Goal: Task Accomplishment & Management: Use online tool/utility

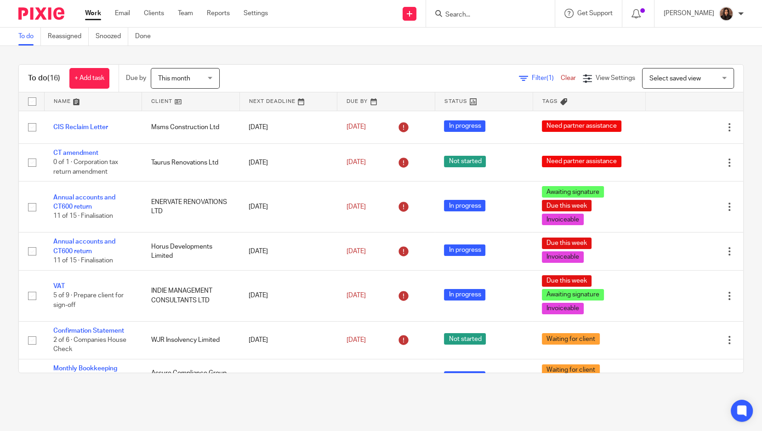
click at [467, 10] on form at bounding box center [494, 13] width 98 height 11
click at [487, 12] on input "Search" at bounding box center [486, 15] width 83 height 8
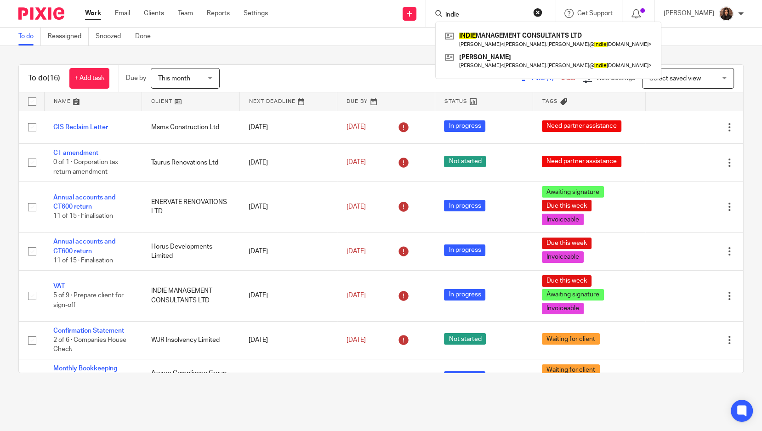
type input "indie"
click at [549, 31] on link at bounding box center [548, 39] width 211 height 21
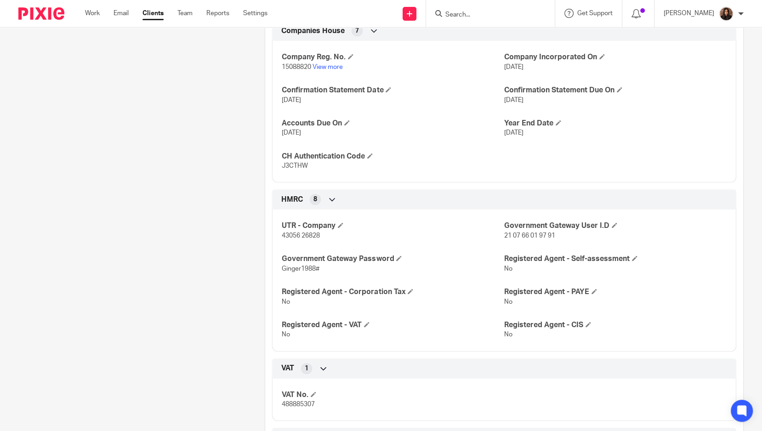
scroll to position [426, 0]
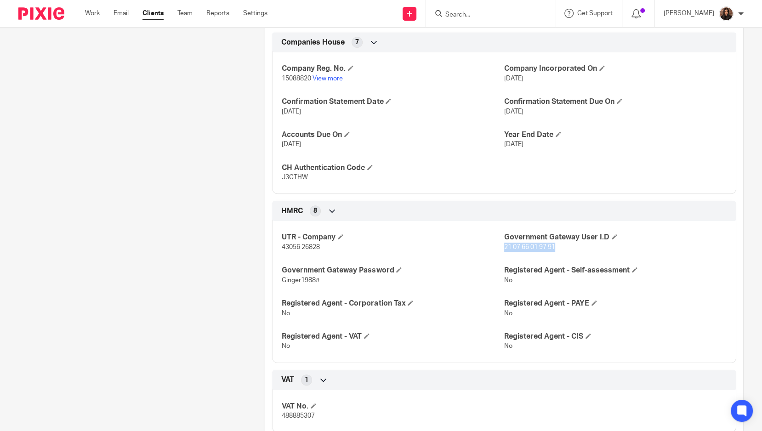
drag, startPoint x: 559, startPoint y: 244, endPoint x: 500, endPoint y: 246, distance: 59.8
click at [504, 246] on p "21 07 66 01 97 91" at bounding box center [615, 247] width 222 height 9
copy span "21 07 66 01 97 91"
click at [426, 207] on div "HMRC 8" at bounding box center [504, 211] width 450 height 16
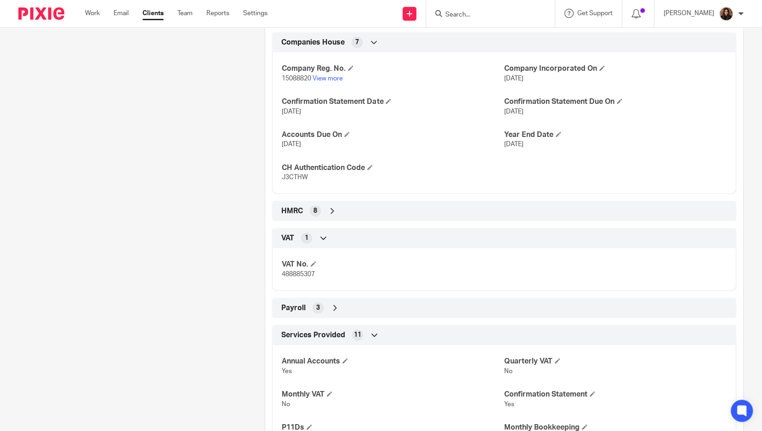
click at [334, 206] on icon at bounding box center [332, 210] width 9 height 9
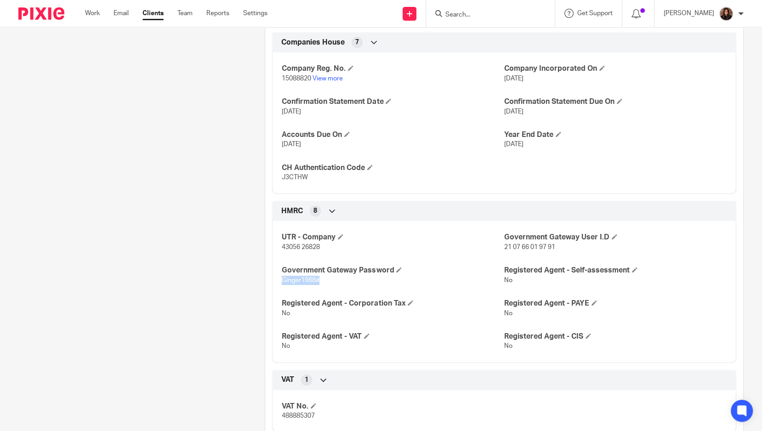
drag, startPoint x: 319, startPoint y: 275, endPoint x: 280, endPoint y: 279, distance: 38.8
click at [282, 279] on p "Ginger1988#" at bounding box center [393, 280] width 222 height 9
copy span "Ginger1988#"
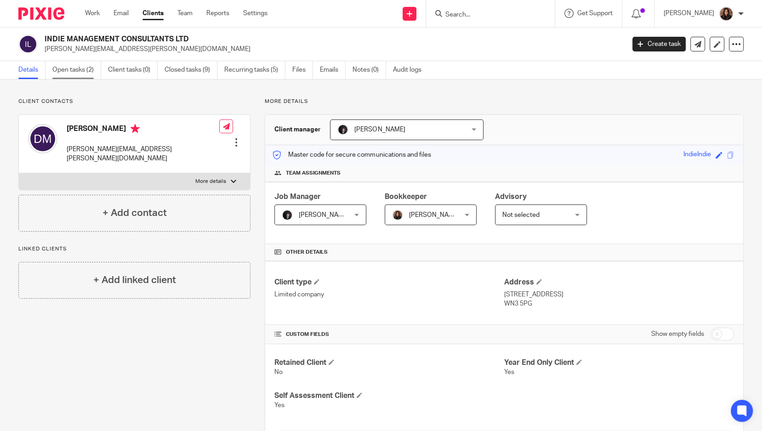
click at [80, 70] on link "Open tasks (2)" at bounding box center [76, 70] width 49 height 18
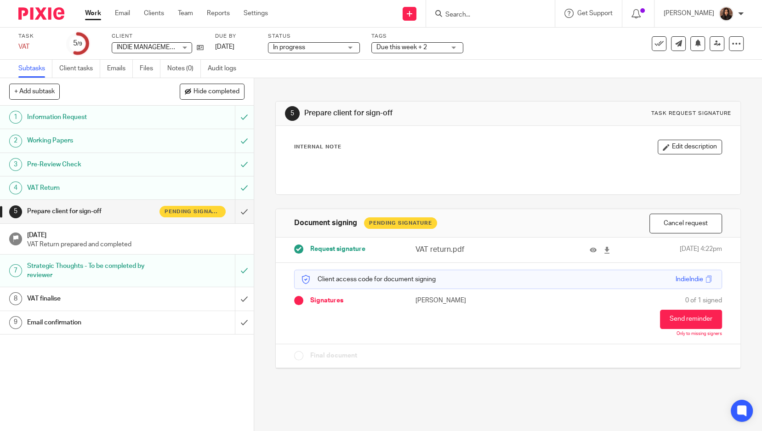
click at [178, 295] on div "VAT finalise" at bounding box center [126, 299] width 199 height 14
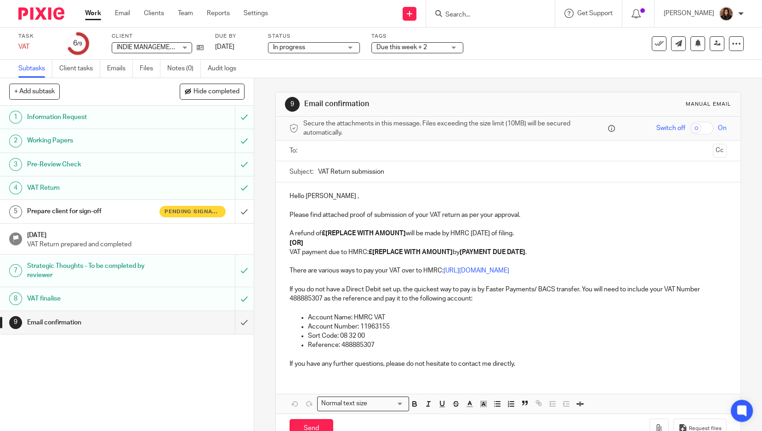
click at [331, 147] on input "text" at bounding box center [508, 151] width 403 height 11
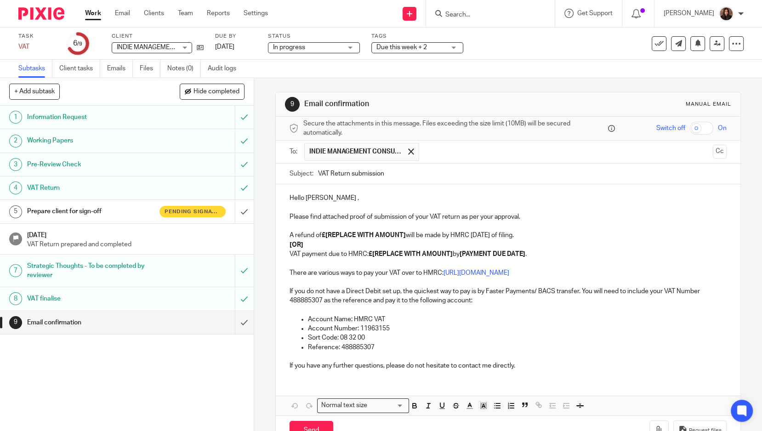
click at [392, 175] on input "VAT Return submission" at bounding box center [522, 174] width 409 height 21
type input "VAT Return submission Q.E 08/08/2025"
drag, startPoint x: 326, startPoint y: 195, endPoint x: 285, endPoint y: 197, distance: 41.0
click at [285, 197] on div "Hello David , Please find attached proof of submission of your VAT return as pe…" at bounding box center [508, 280] width 465 height 193
drag, startPoint x: 530, startPoint y: 210, endPoint x: 369, endPoint y: 207, distance: 160.9
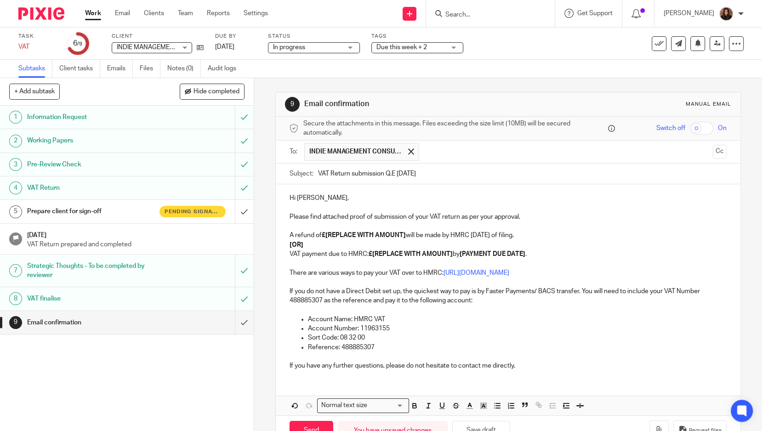
click at [369, 207] on p at bounding box center [508, 207] width 437 height 9
drag, startPoint x: 531, startPoint y: 216, endPoint x: 284, endPoint y: 214, distance: 246.9
click at [284, 214] on div "Hi Dave, Please find attached proof of submission of your VAT return as per you…" at bounding box center [508, 280] width 465 height 193
drag, startPoint x: 310, startPoint y: 241, endPoint x: 280, endPoint y: 242, distance: 29.9
click at [280, 242] on div "Hi Dave, We have submitted your final VAT return for Indie Management. A refund…" at bounding box center [508, 280] width 465 height 193
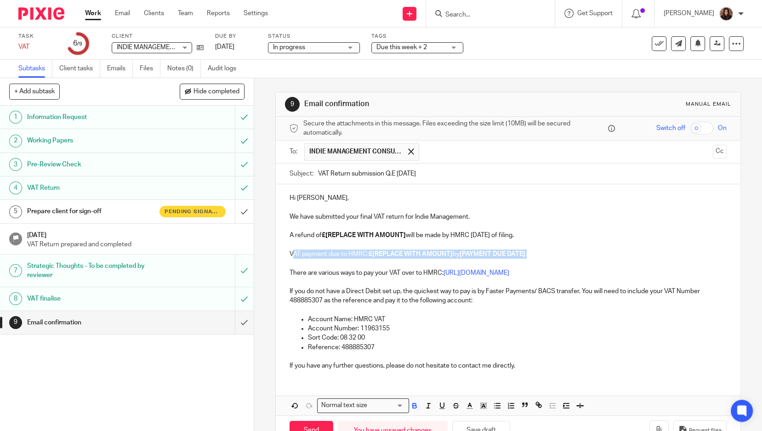
drag, startPoint x: 532, startPoint y: 255, endPoint x: 289, endPoint y: 253, distance: 243.2
click at [290, 253] on p "VAT payment due to HMRC: £[REPLACE WITH AMOUNT] by [PAYMENT DUE DATE] ." at bounding box center [508, 254] width 437 height 9
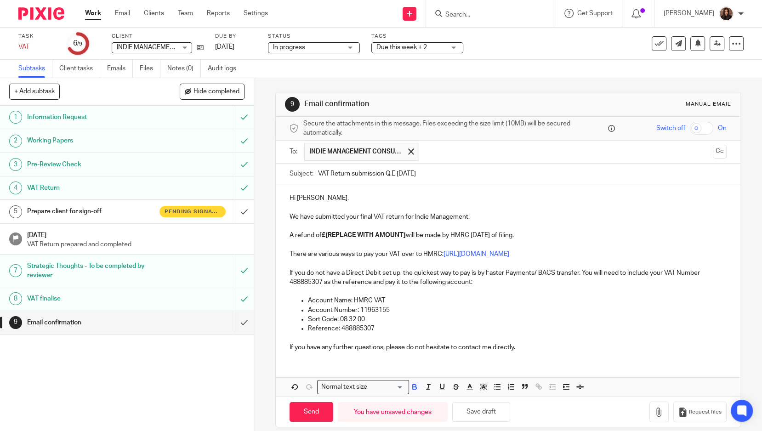
click at [403, 232] on strong "£[REPLACE WITH AMOUNT]" at bounding box center [364, 235] width 84 height 6
click at [473, 231] on p "A refund of £88.75 will be made by HMRC within 6 weeks of filing." at bounding box center [508, 235] width 437 height 9
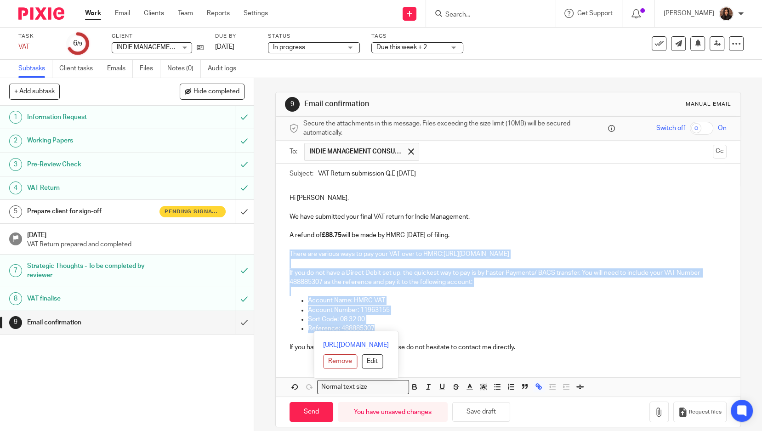
drag, startPoint x: 368, startPoint y: 325, endPoint x: 283, endPoint y: 252, distance: 111.8
click at [283, 252] on div "Hi Dave, We have submitted your final VAT return for Indie Management. A refund…" at bounding box center [508, 271] width 465 height 175
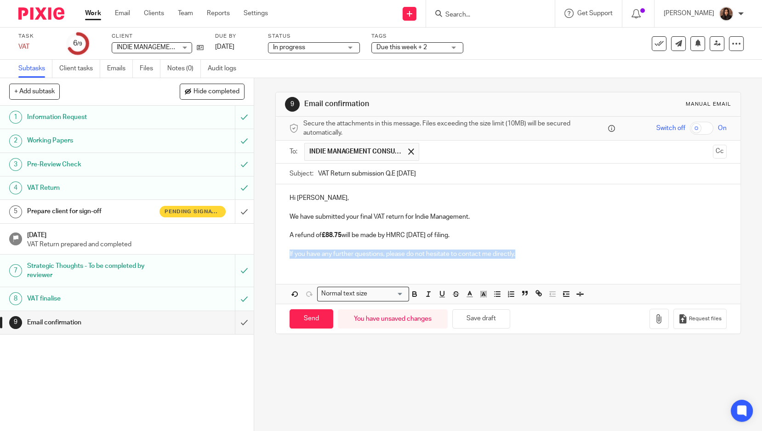
drag, startPoint x: 528, startPoint y: 254, endPoint x: 286, endPoint y: 252, distance: 241.3
click at [290, 252] on p "If you have any further questions, please do not hesitate to contact me directl…" at bounding box center [508, 254] width 437 height 9
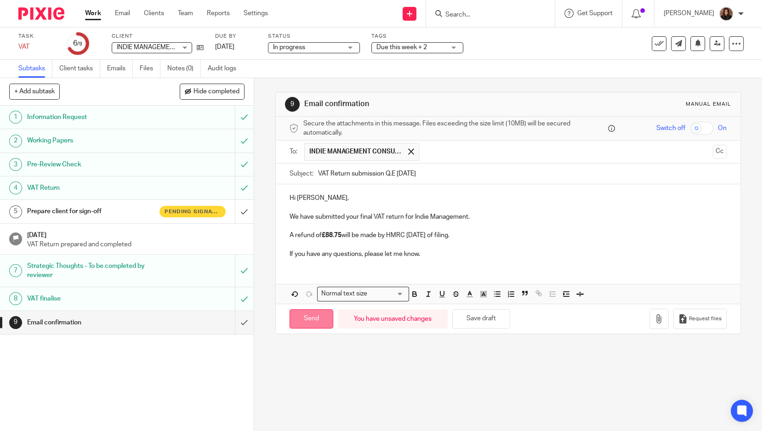
click at [316, 312] on input "Send" at bounding box center [312, 319] width 44 height 20
type input "Sent"
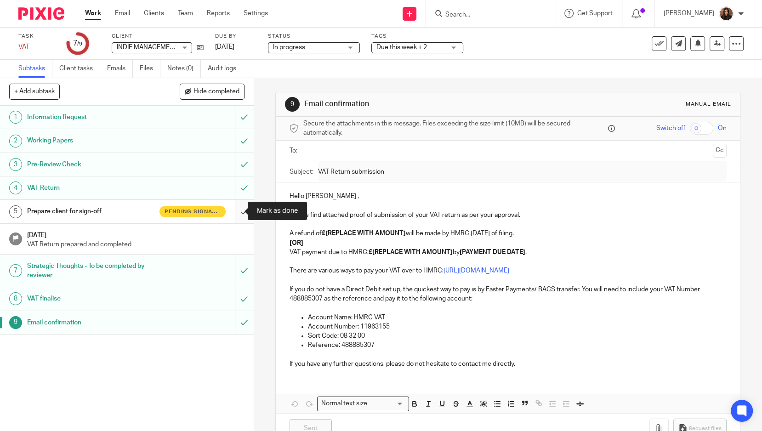
click at [235, 210] on input "submit" at bounding box center [127, 211] width 254 height 23
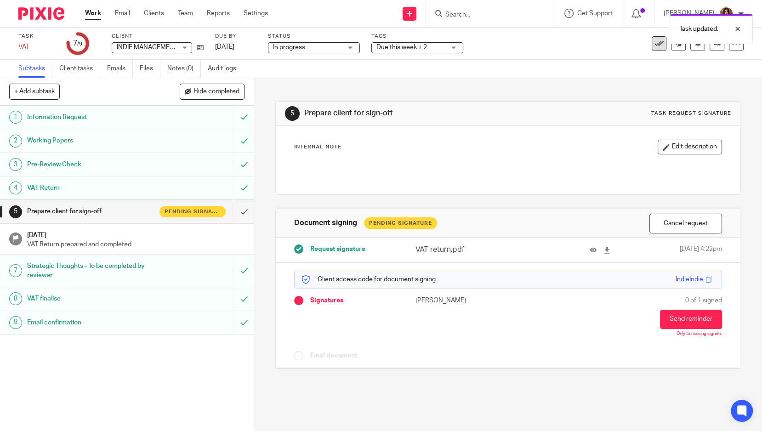
click at [655, 48] on icon at bounding box center [659, 43] width 9 height 9
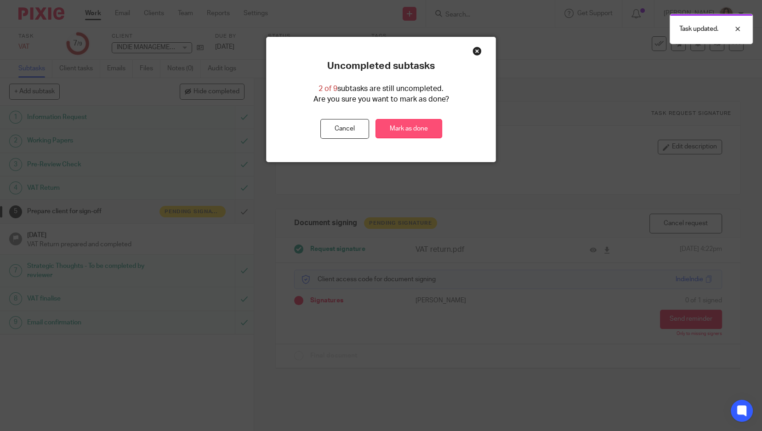
click at [403, 132] on link "Mark as done" at bounding box center [409, 129] width 67 height 20
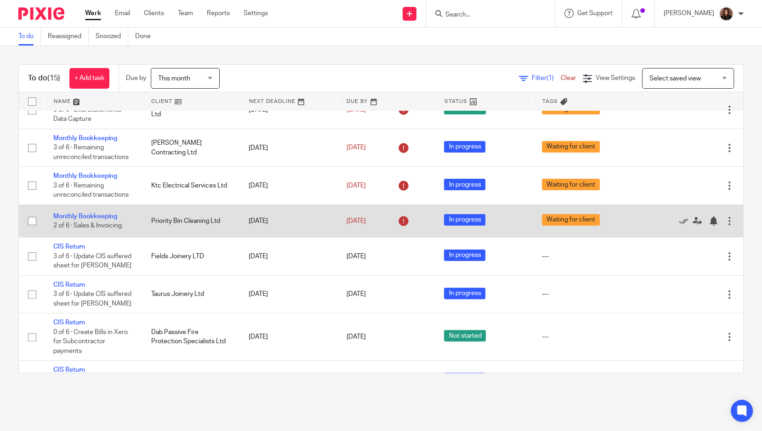
scroll to position [315, 0]
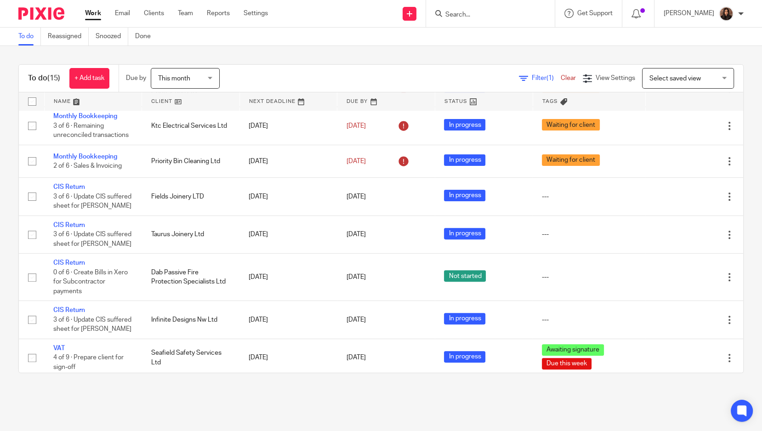
drag, startPoint x: 517, startPoint y: 75, endPoint x: 511, endPoint y: 81, distance: 8.8
click at [532, 75] on span "Filter (1)" at bounding box center [546, 78] width 29 height 6
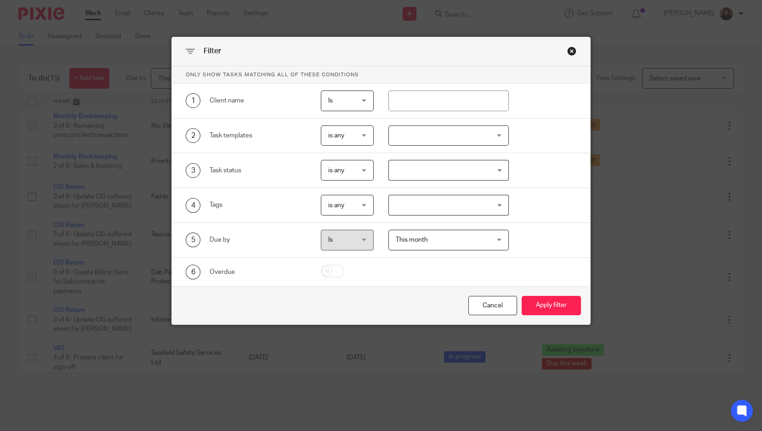
click at [458, 130] on div at bounding box center [448, 135] width 120 height 21
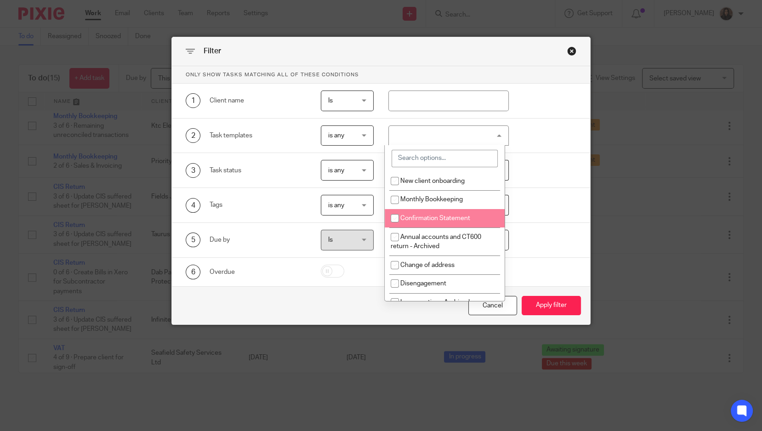
scroll to position [85, 0]
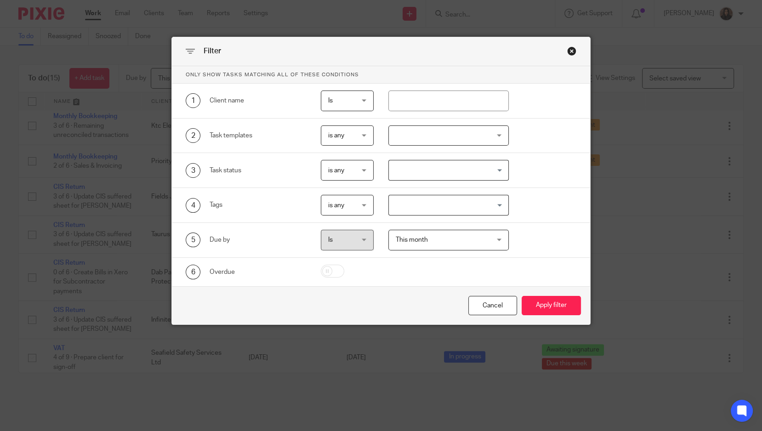
click at [570, 49] on div "Close this dialog window" at bounding box center [571, 50] width 9 height 9
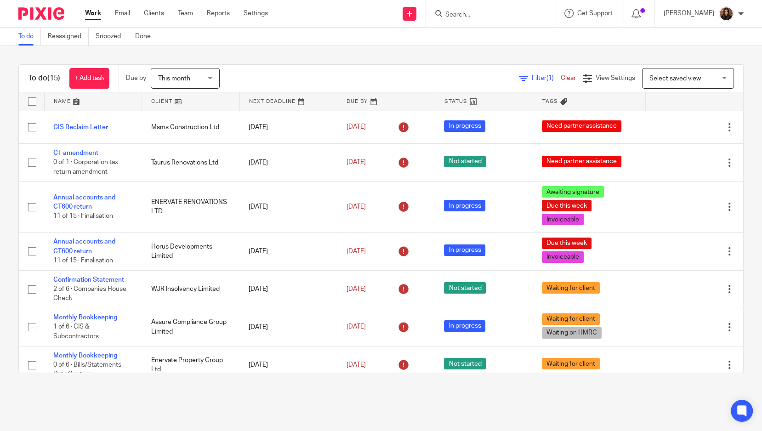
scroll to position [315, 0]
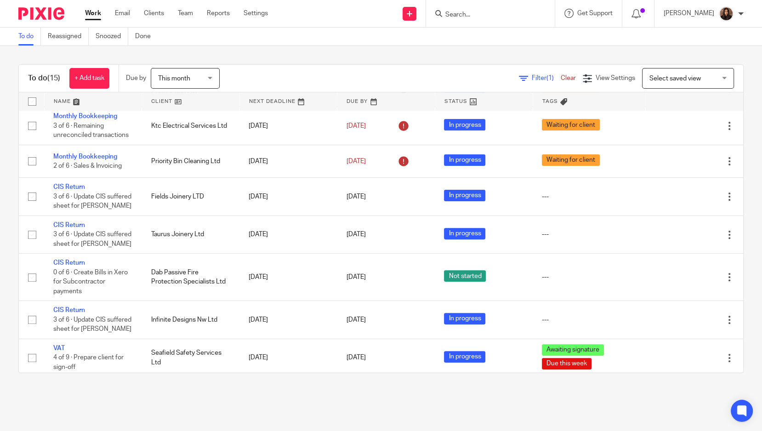
click at [464, 16] on input "Search" at bounding box center [486, 15] width 83 height 8
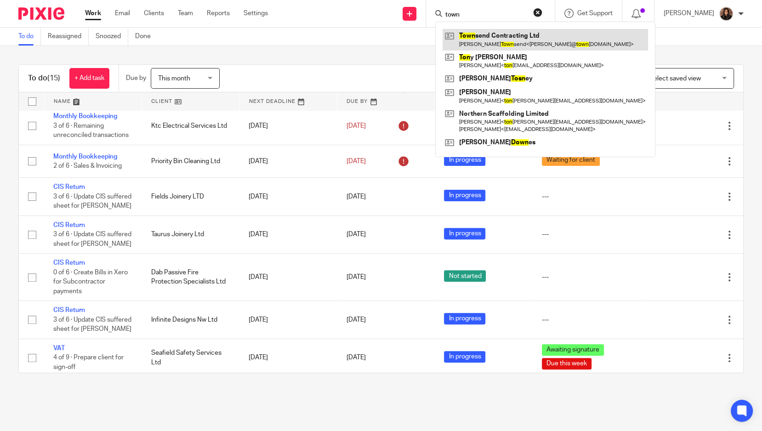
type input "town"
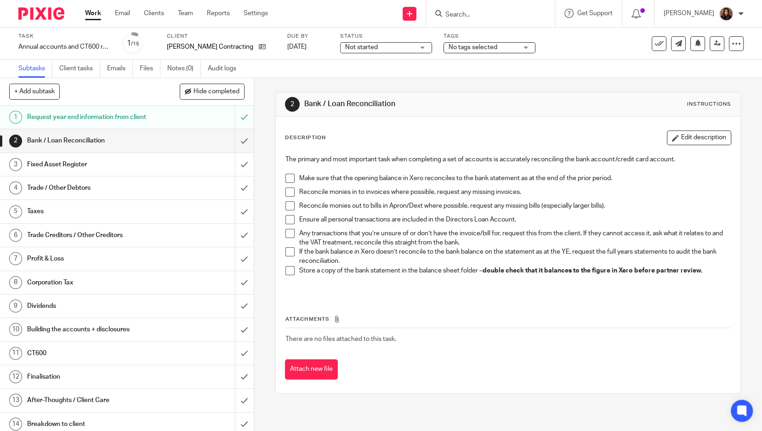
click at [456, 44] on span "No tags selected" at bounding box center [473, 47] width 49 height 6
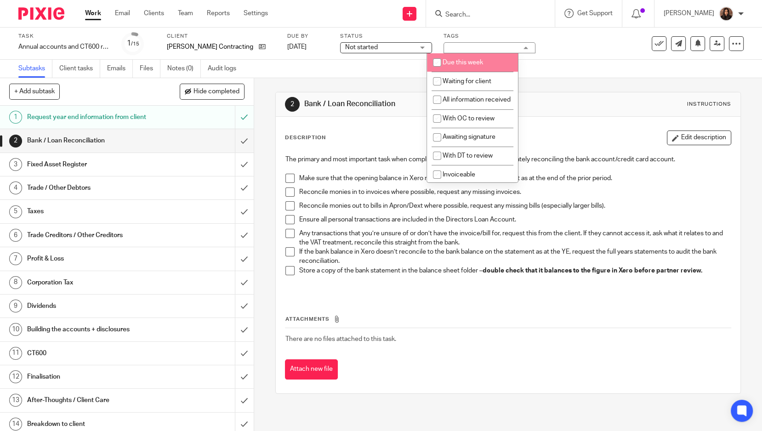
click at [479, 57] on li "Due this week" at bounding box center [472, 62] width 91 height 19
checkbox input "true"
click at [364, 65] on div "Subtasks Client tasks Emails Files Notes (0) Audit logs" at bounding box center [381, 69] width 762 height 18
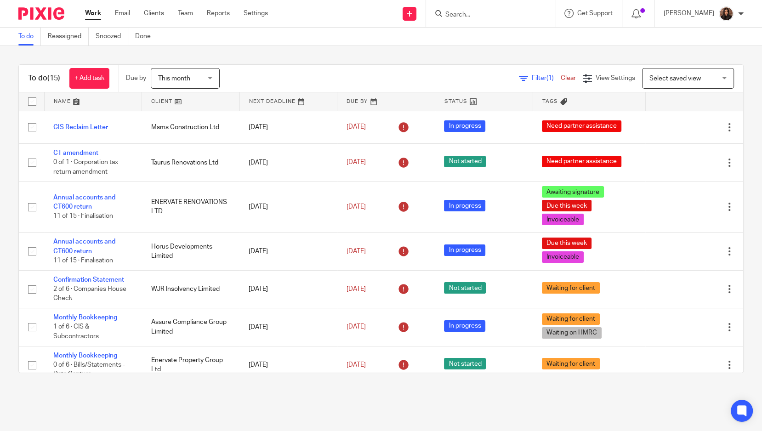
click at [190, 69] on span "This month" at bounding box center [182, 77] width 49 height 19
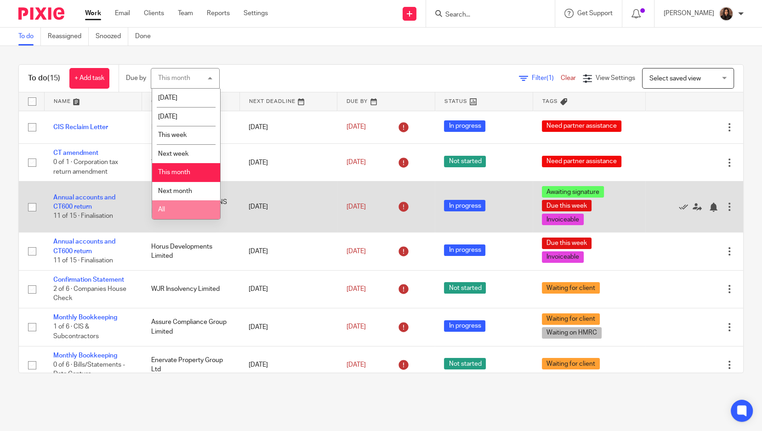
drag, startPoint x: 164, startPoint y: 211, endPoint x: 185, endPoint y: 188, distance: 30.9
click at [164, 211] on span "All" at bounding box center [161, 209] width 7 height 6
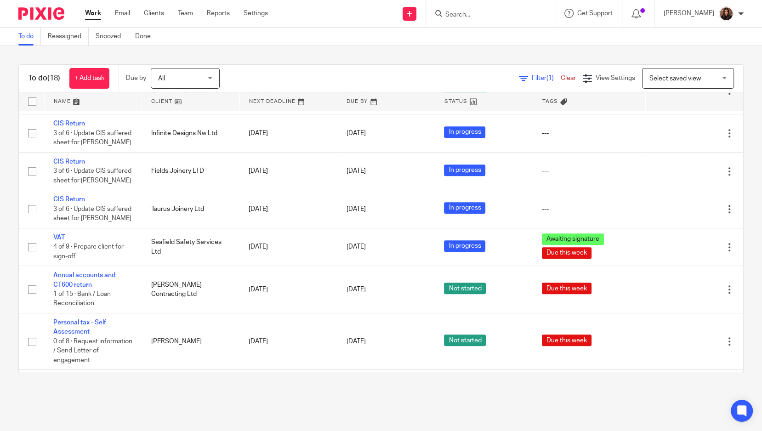
scroll to position [456, 0]
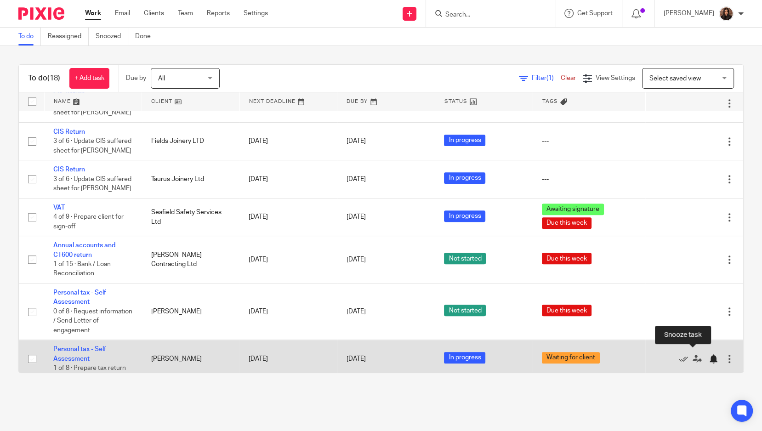
click at [709, 354] on div at bounding box center [713, 358] width 9 height 9
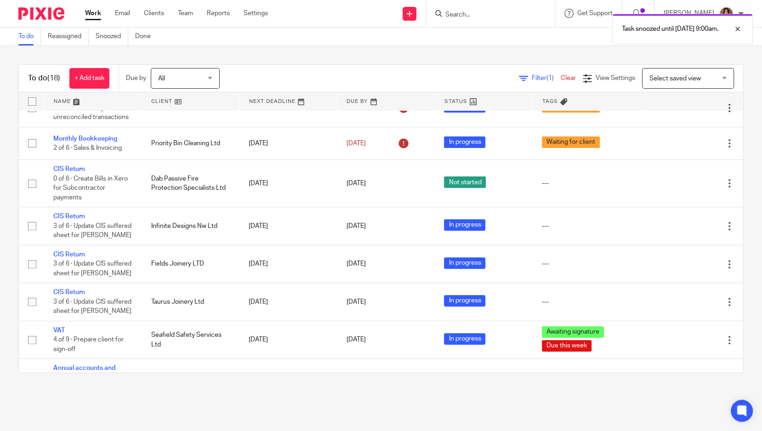
scroll to position [162, 0]
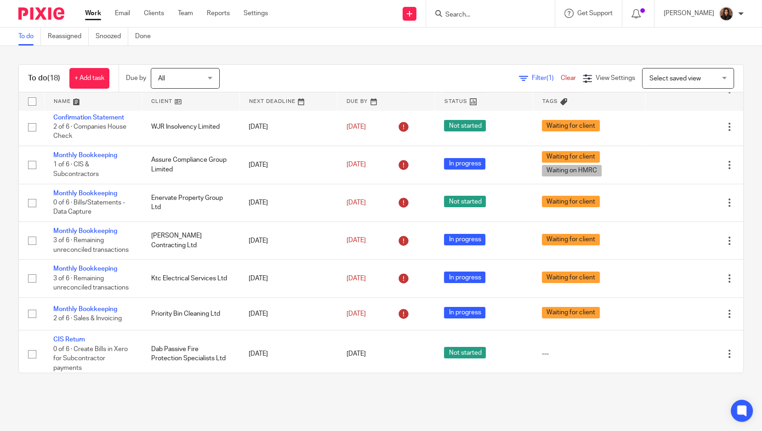
click at [501, 63] on div "To do (18) + Add task Due by All All [DATE] [DATE] This week Next week This mon…" at bounding box center [381, 219] width 762 height 346
